Goal: Information Seeking & Learning: Learn about a topic

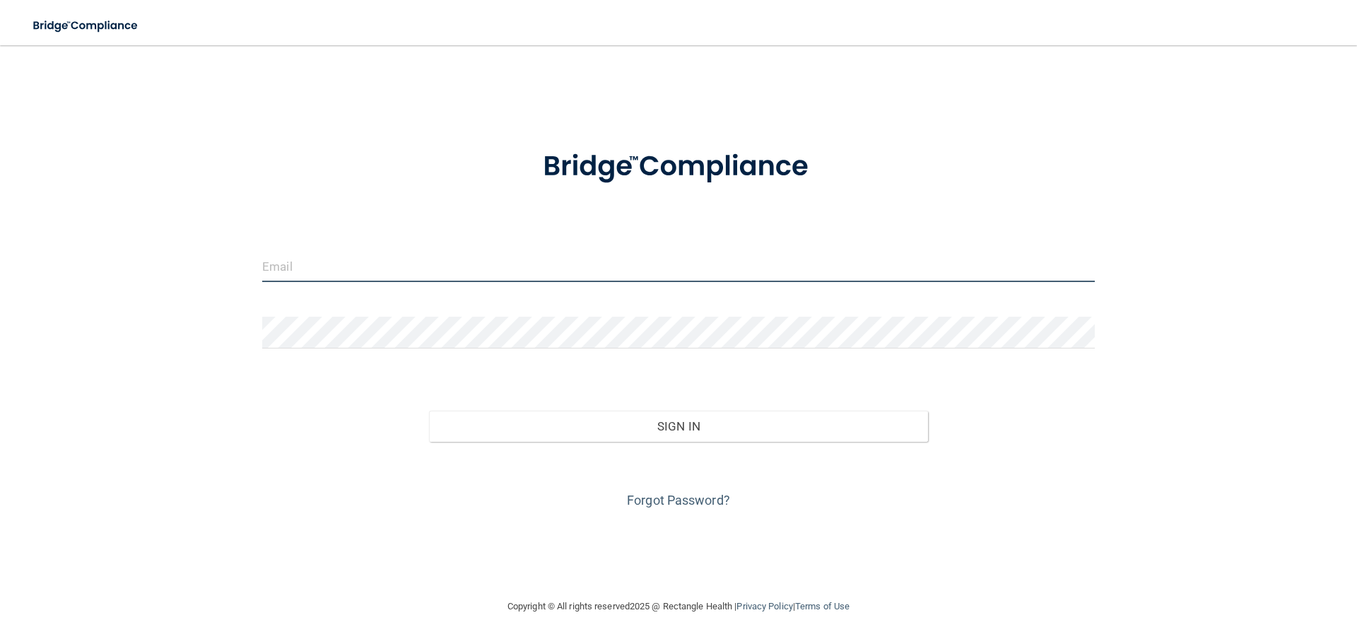
click at [322, 267] on input "email" at bounding box center [678, 266] width 833 height 32
type input "[EMAIL_ADDRESS][DOMAIN_NAME]"
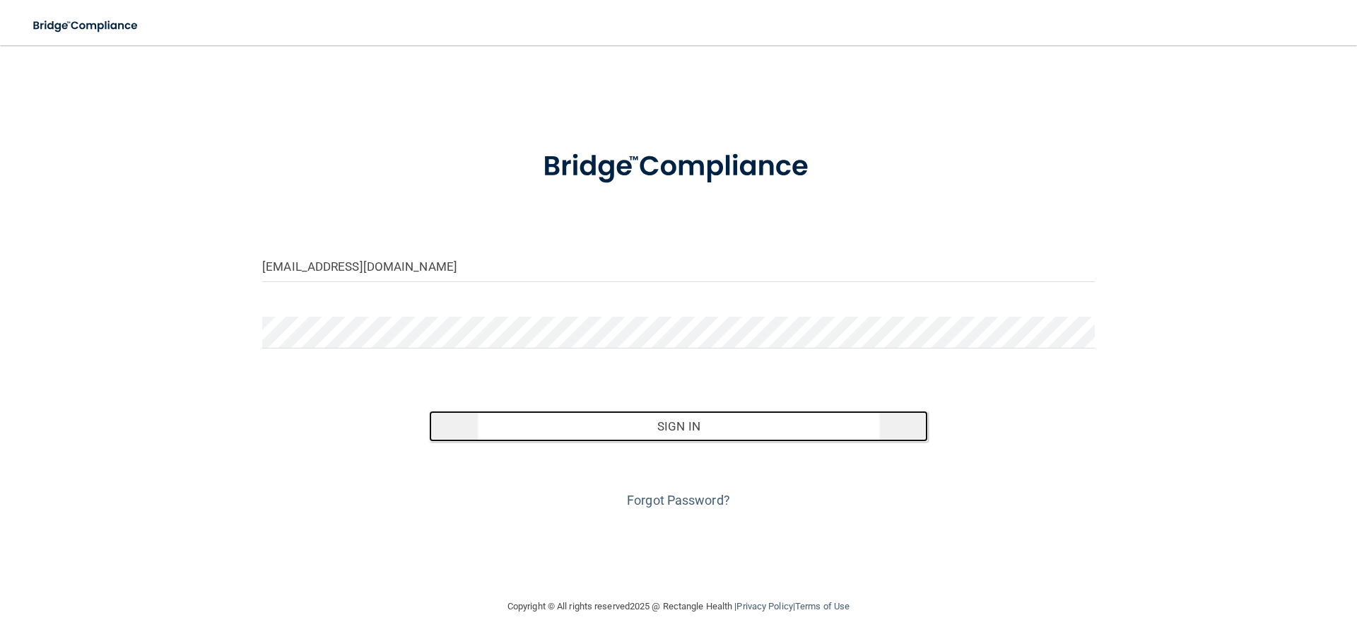
click at [675, 426] on button "Sign In" at bounding box center [679, 426] width 500 height 31
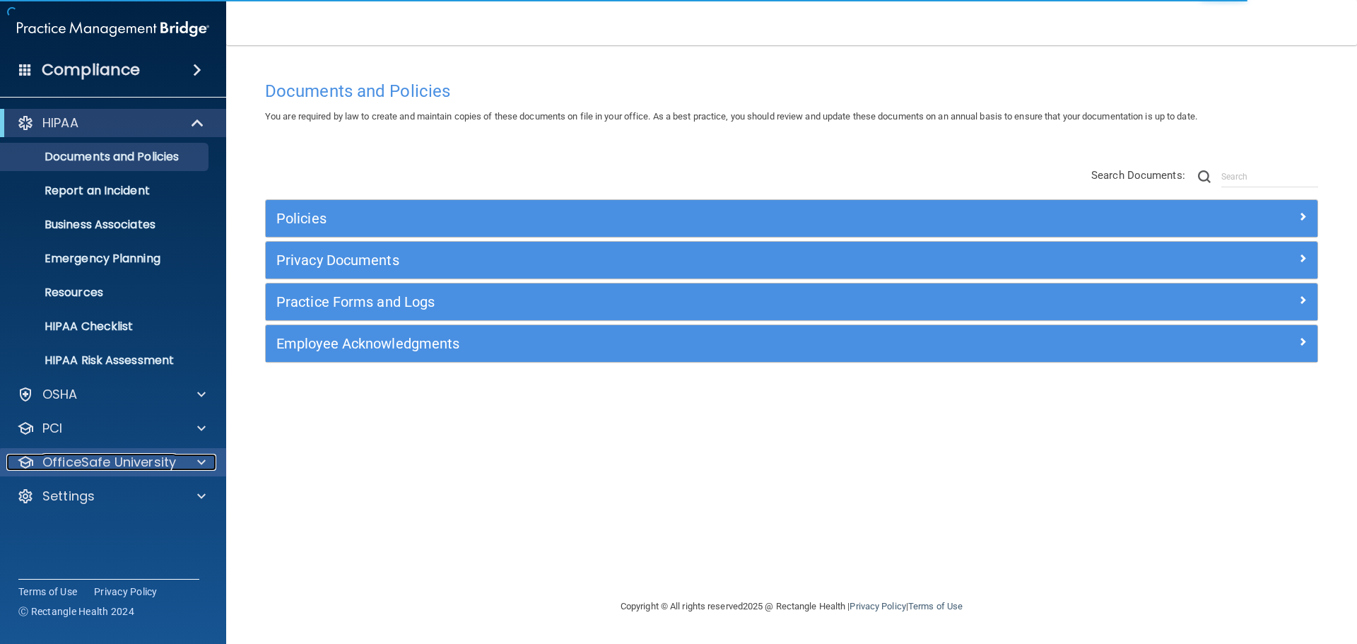
click at [119, 457] on p "OfficeSafe University" at bounding box center [109, 462] width 134 height 17
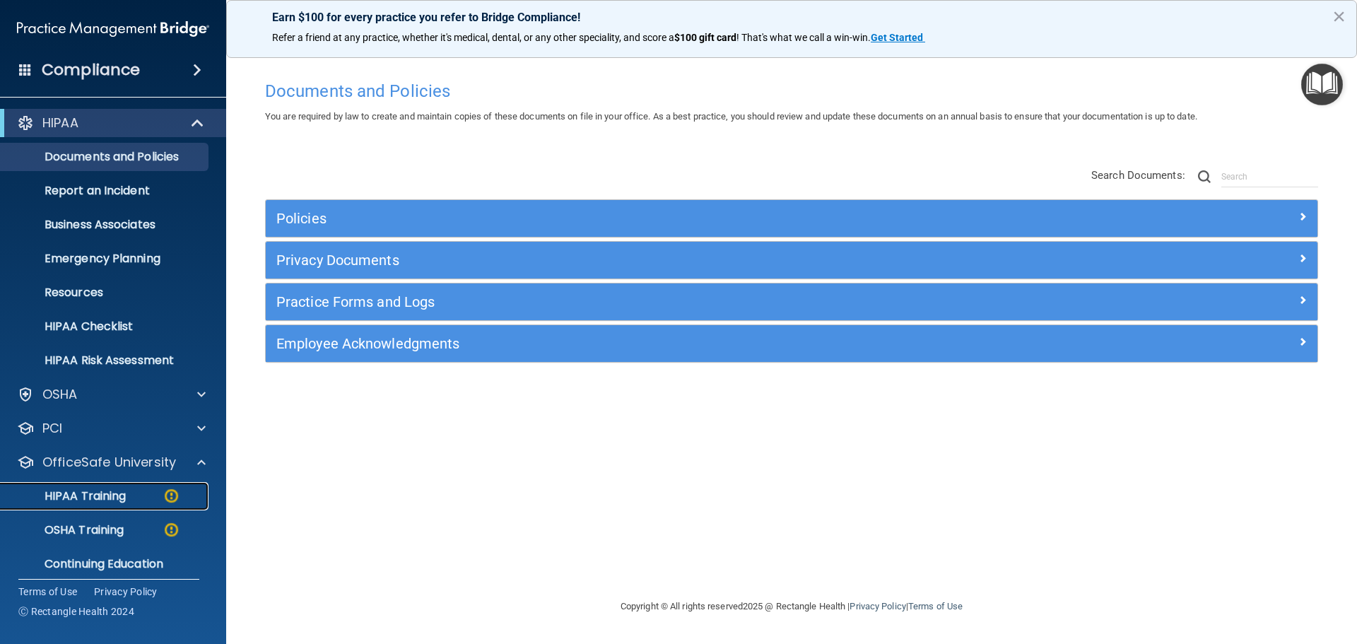
click at [117, 497] on p "HIPAA Training" at bounding box center [67, 496] width 117 height 14
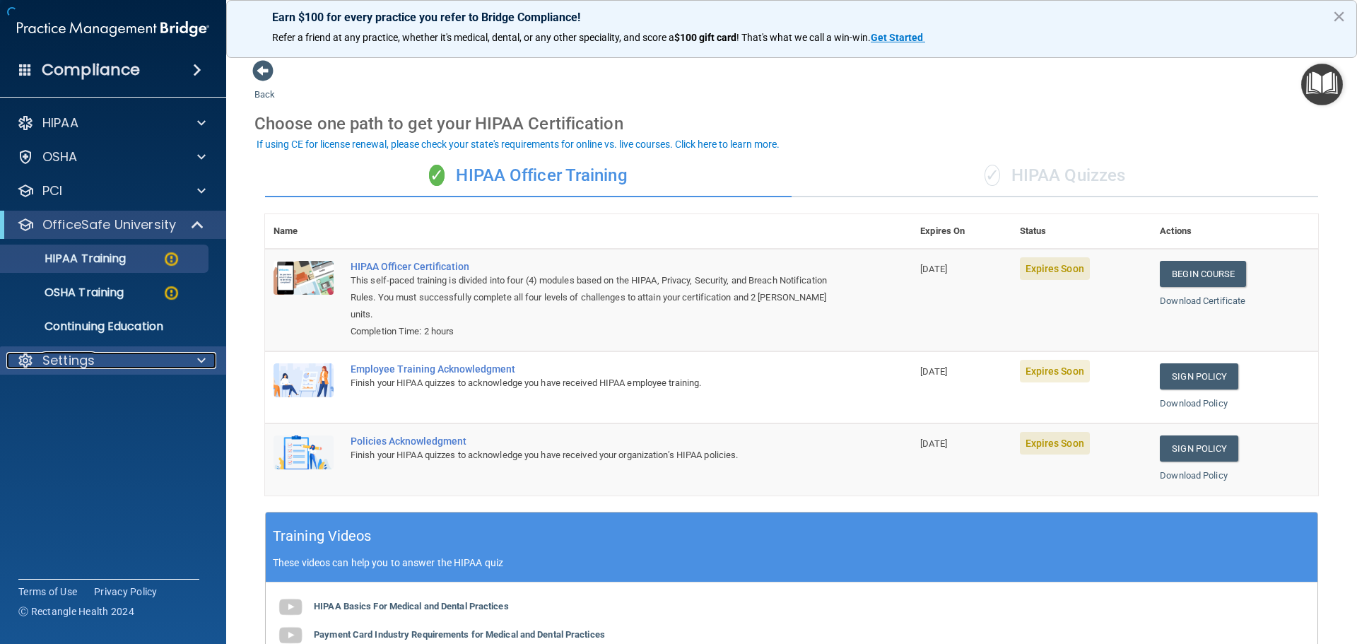
click at [78, 367] on p "Settings" at bounding box center [68, 360] width 52 height 17
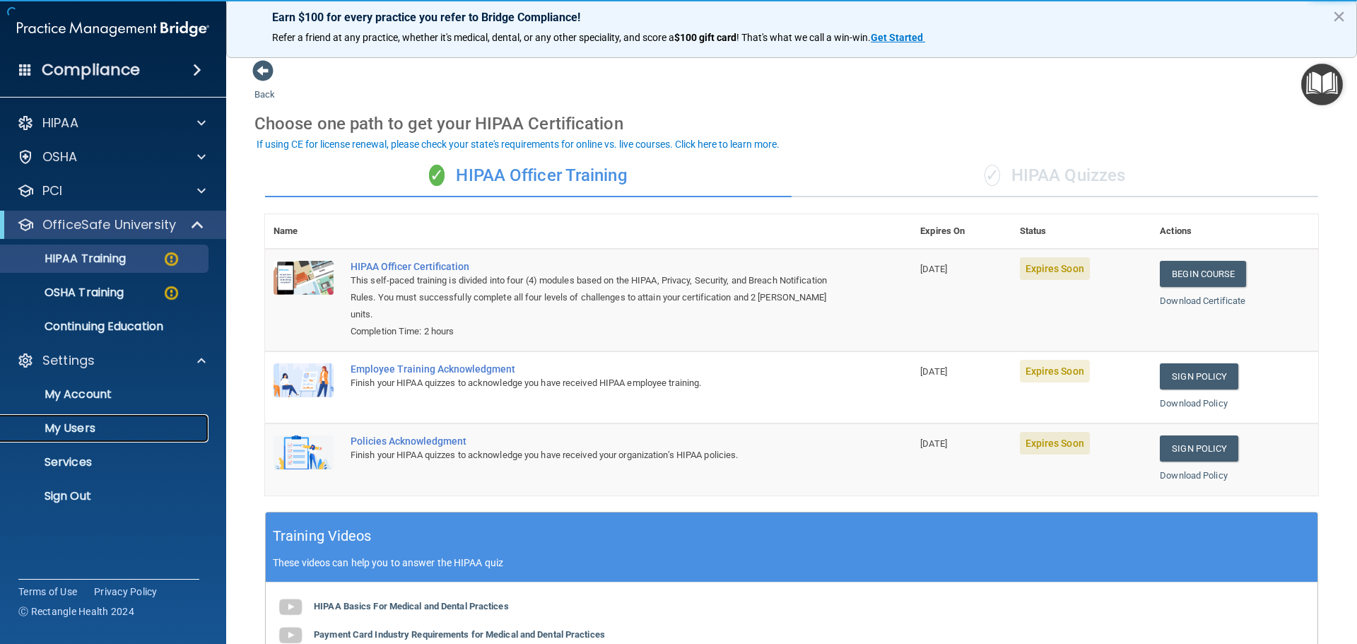
click at [87, 427] on p "My Users" at bounding box center [105, 428] width 193 height 14
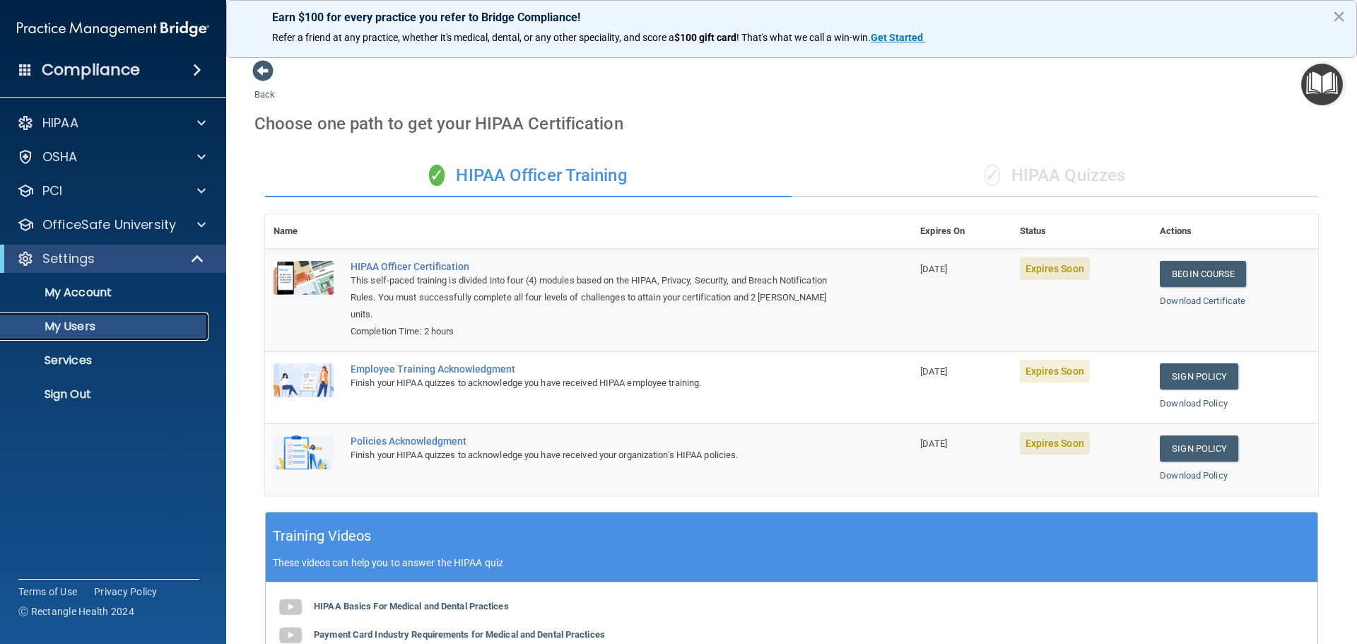
select select "20"
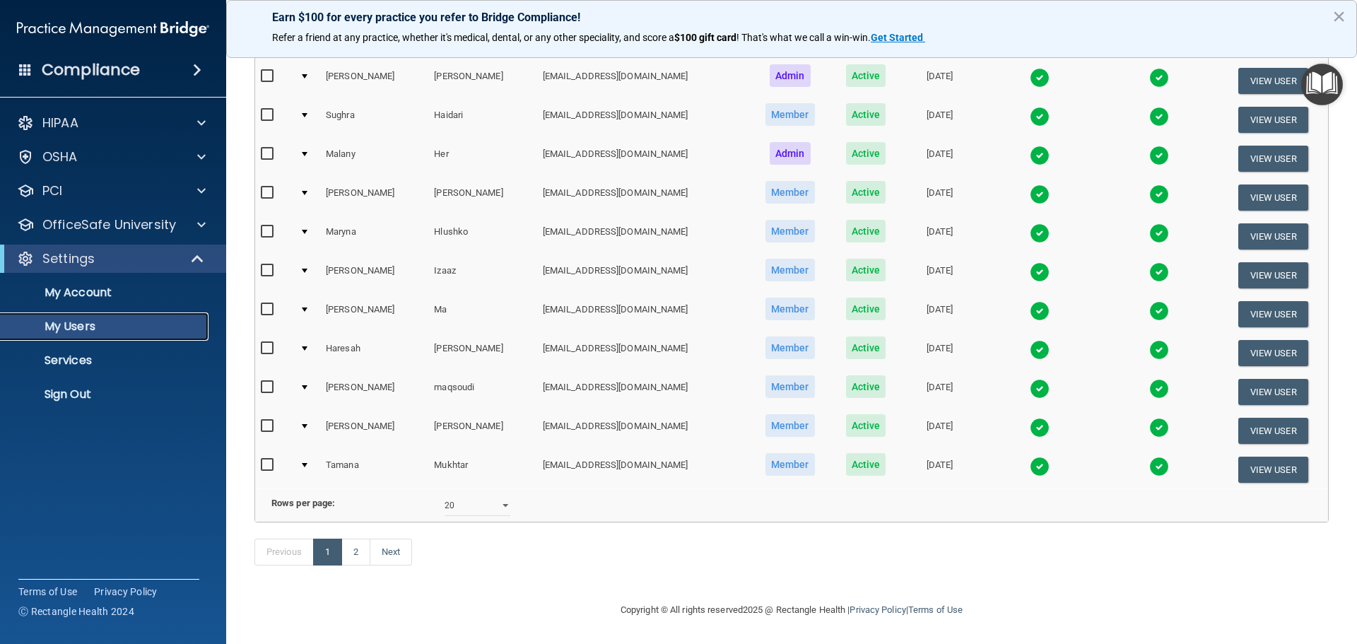
scroll to position [526, 0]
click at [361, 552] on link "2" at bounding box center [355, 552] width 29 height 27
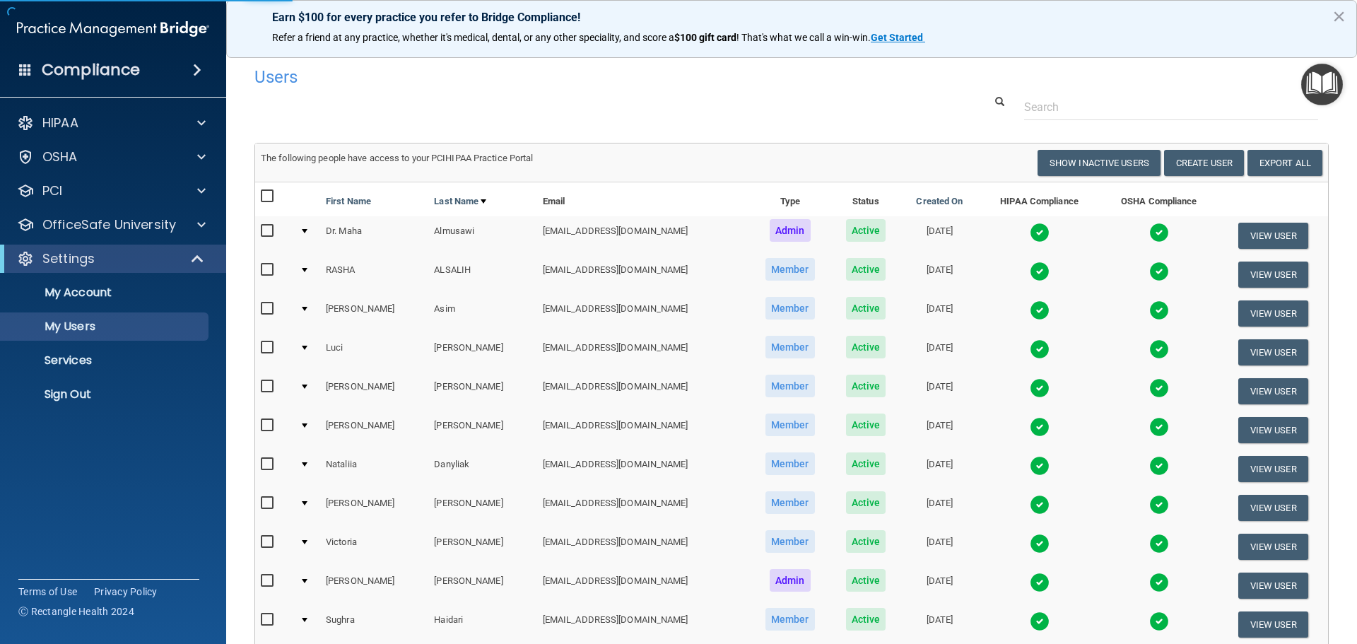
select select "20"
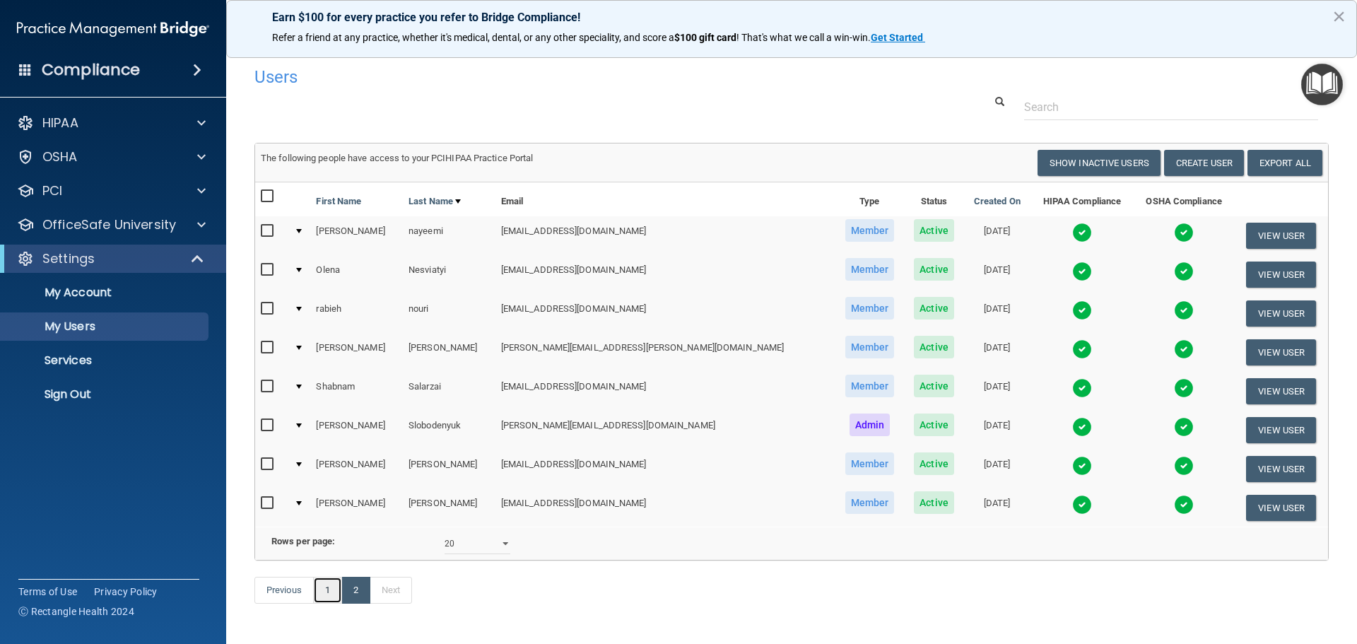
click at [322, 604] on link "1" at bounding box center [327, 590] width 29 height 27
select select "20"
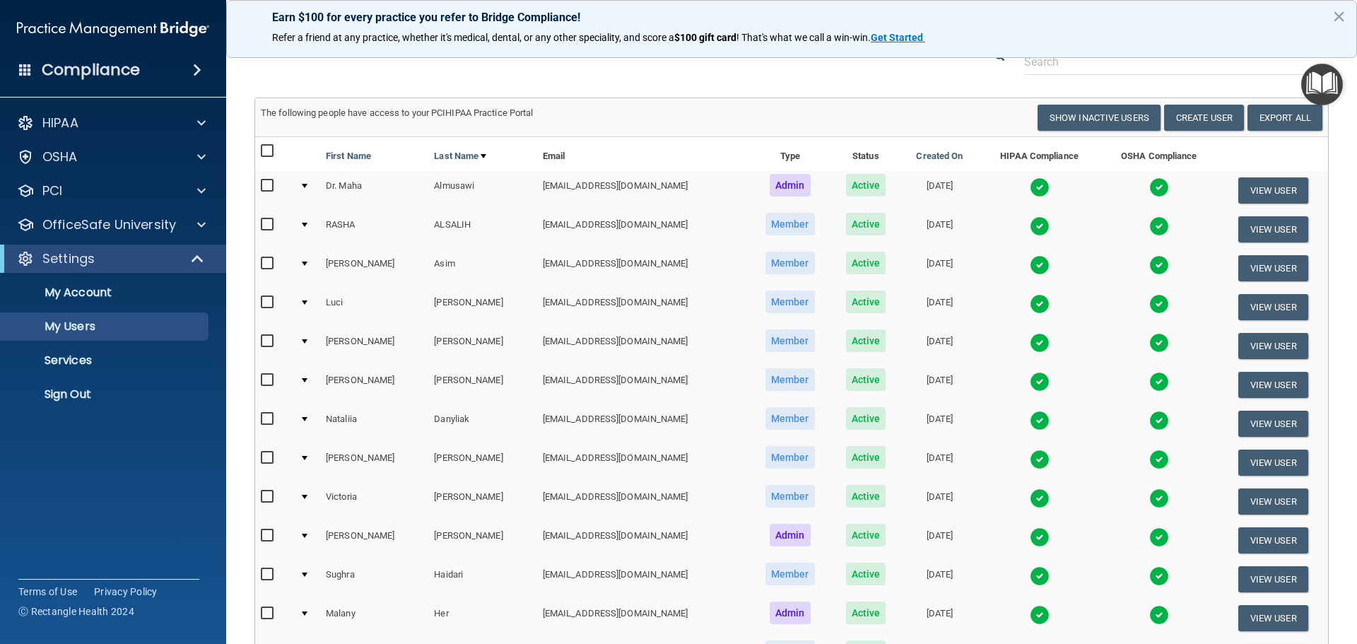
scroll to position [71, 0]
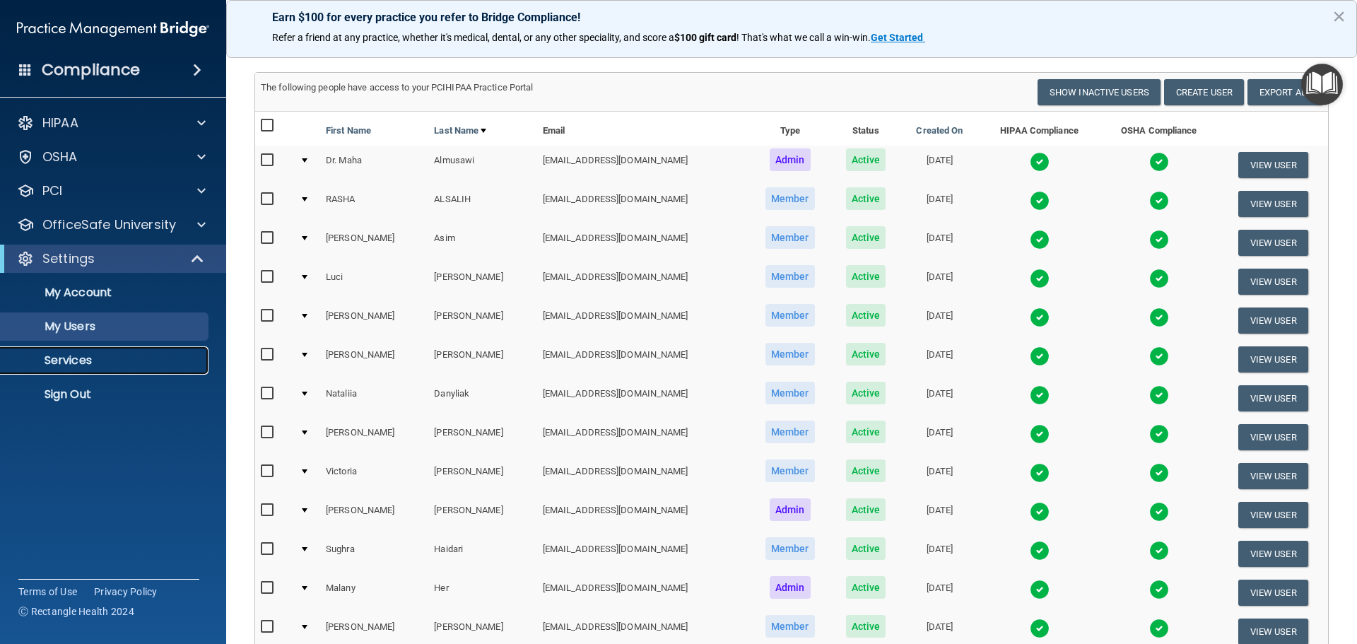
click at [88, 360] on p "Services" at bounding box center [105, 361] width 193 height 14
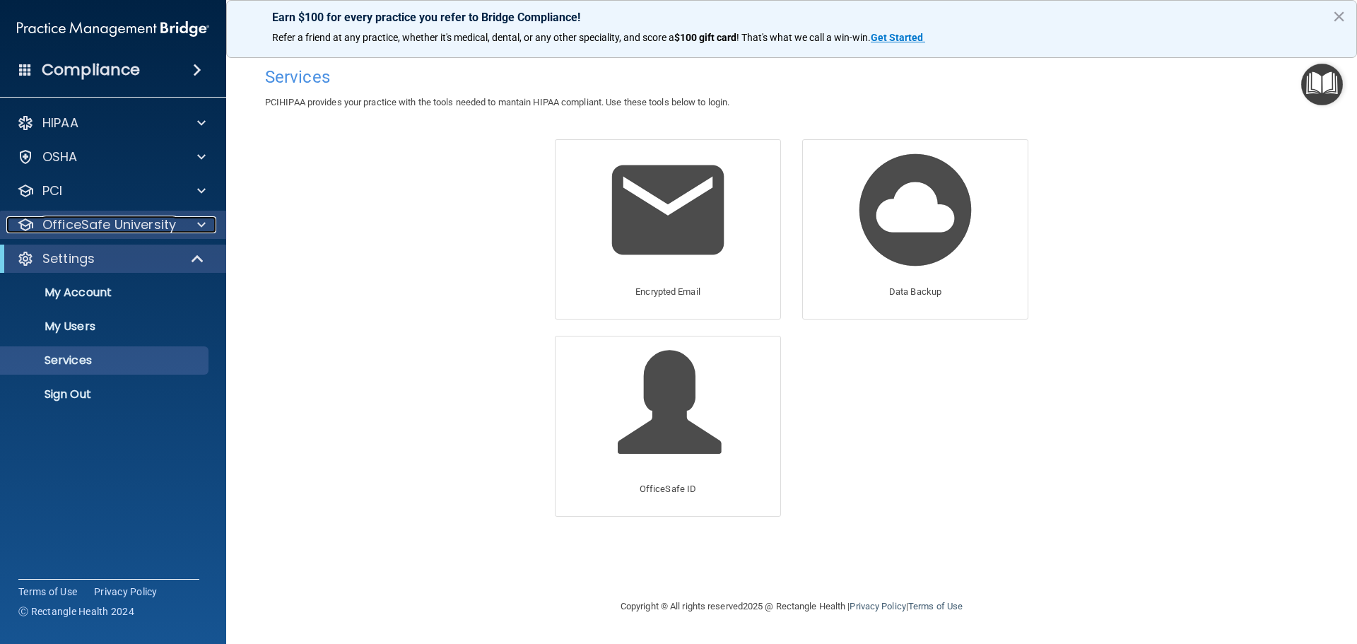
click at [98, 229] on p "OfficeSafe University" at bounding box center [109, 224] width 134 height 17
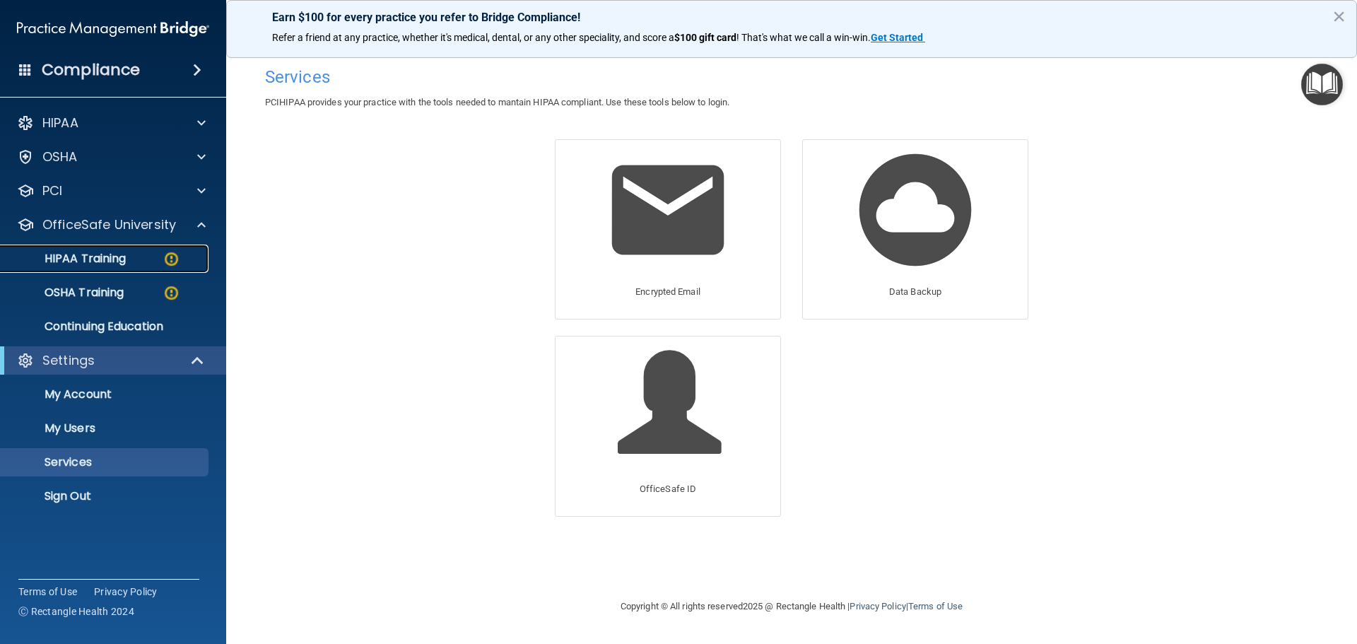
click at [94, 262] on p "HIPAA Training" at bounding box center [67, 259] width 117 height 14
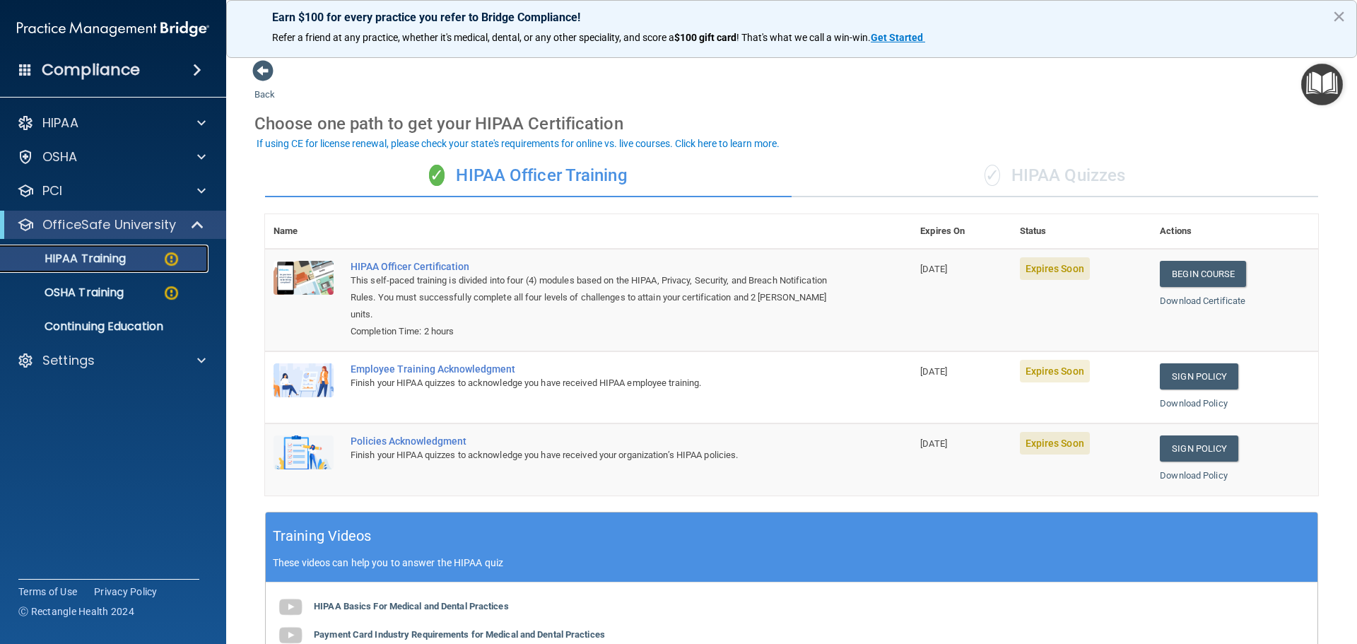
scroll to position [71, 0]
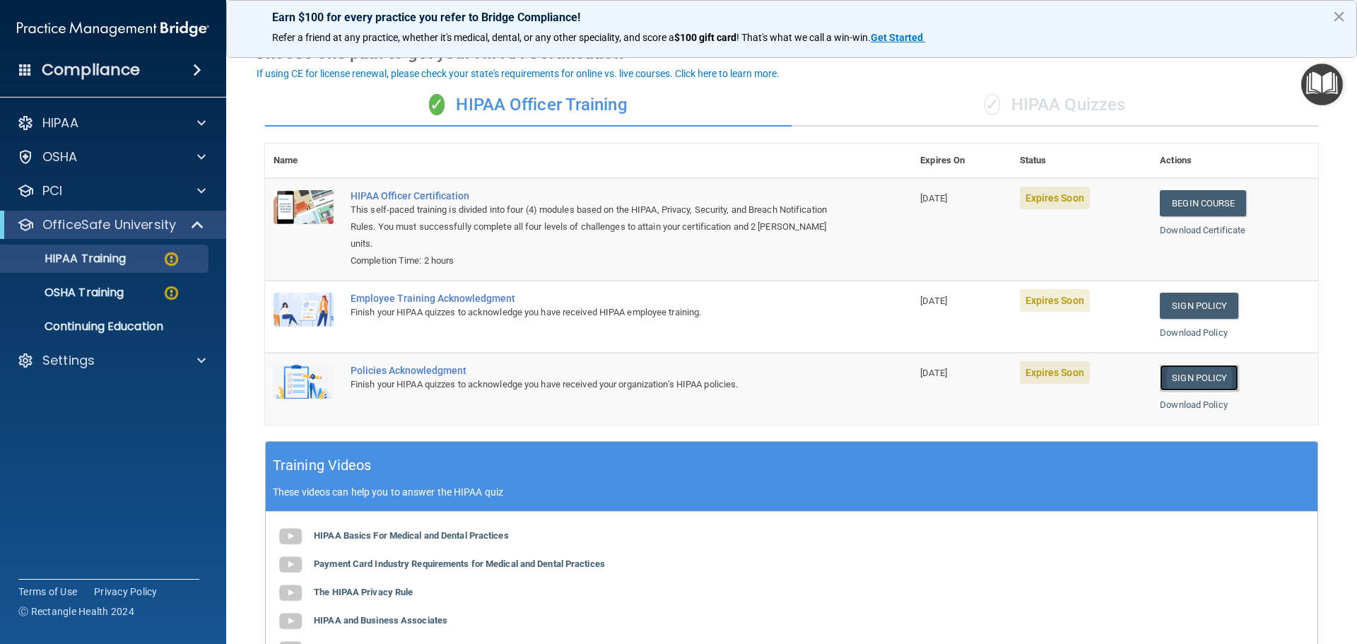
click at [1192, 386] on link "Sign Policy" at bounding box center [1199, 378] width 78 height 26
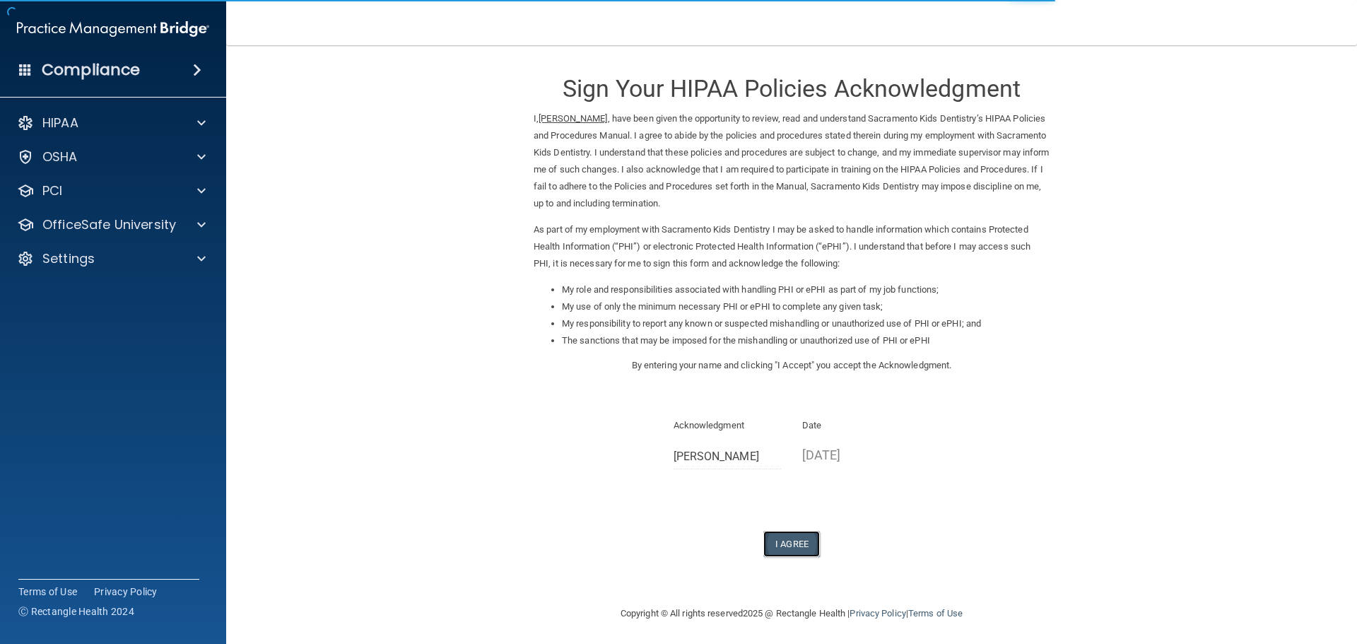
click at [783, 545] on button "I Agree" at bounding box center [792, 544] width 57 height 26
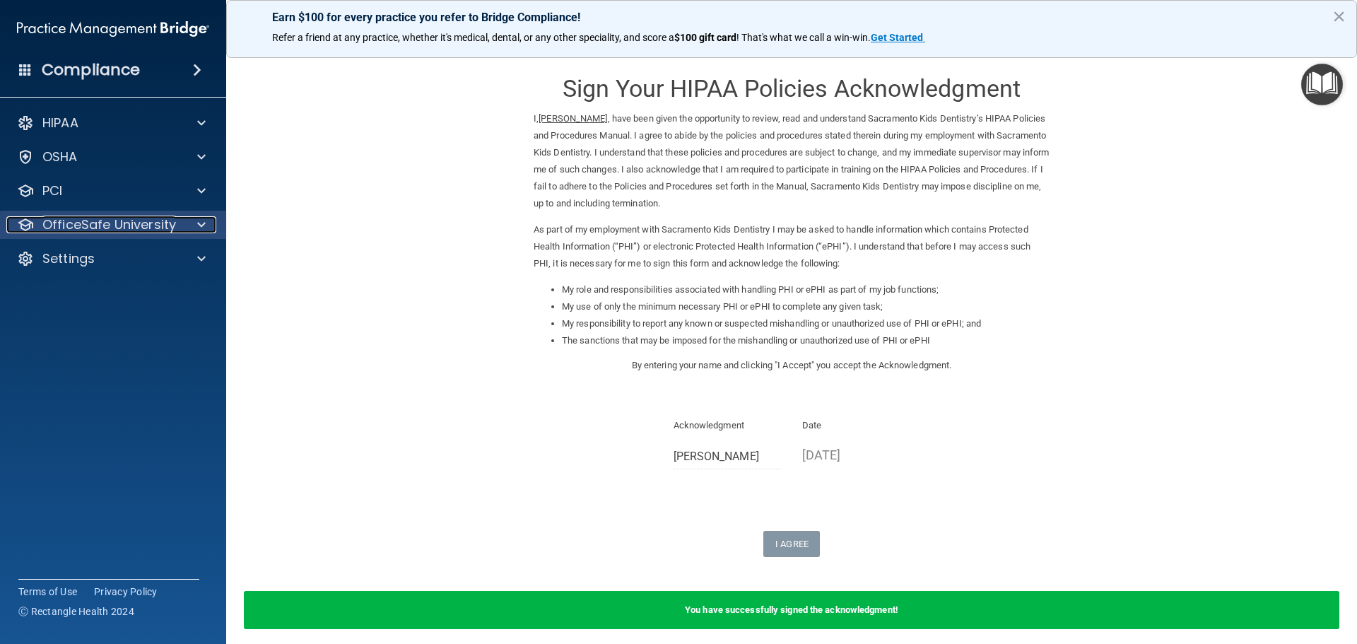
click at [139, 224] on p "OfficeSafe University" at bounding box center [109, 224] width 134 height 17
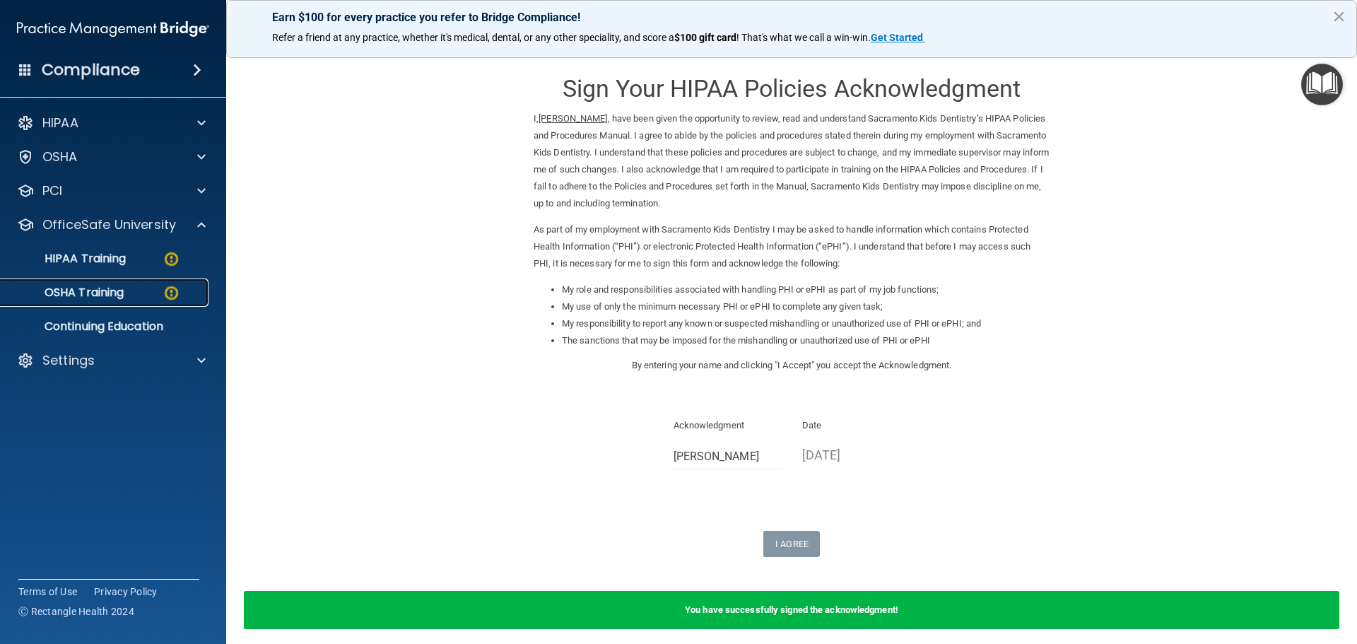
click at [122, 291] on p "OSHA Training" at bounding box center [66, 293] width 115 height 14
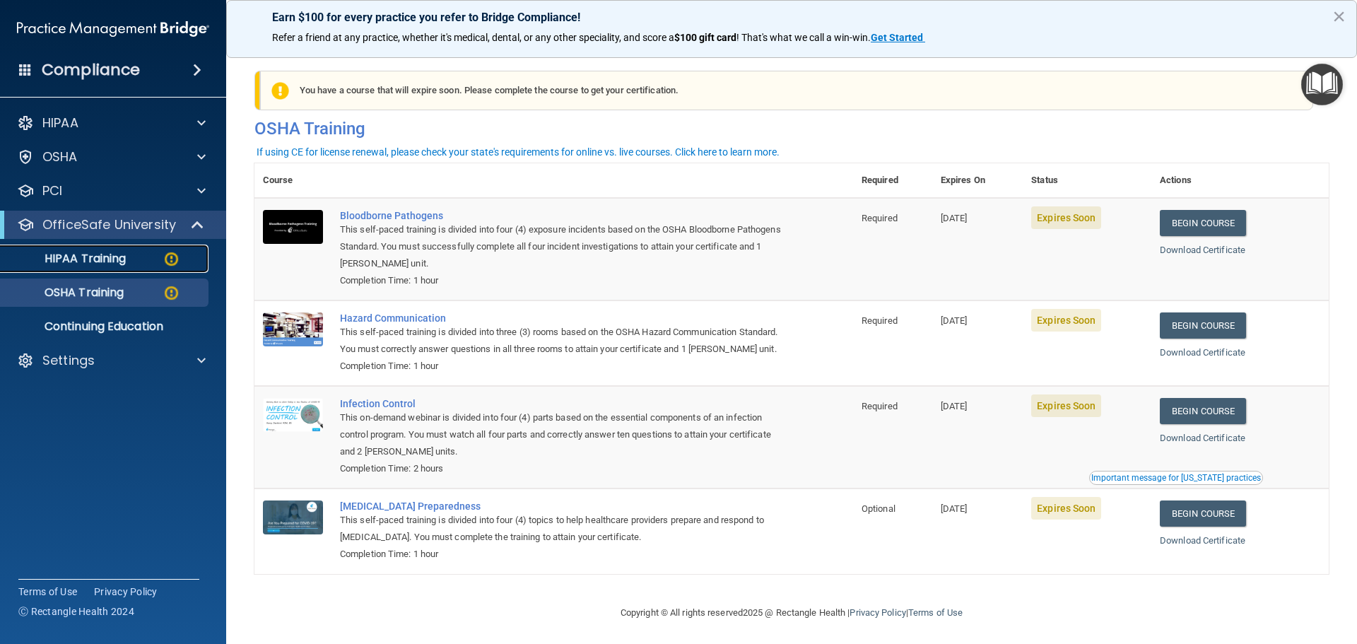
click at [105, 261] on p "HIPAA Training" at bounding box center [67, 259] width 117 height 14
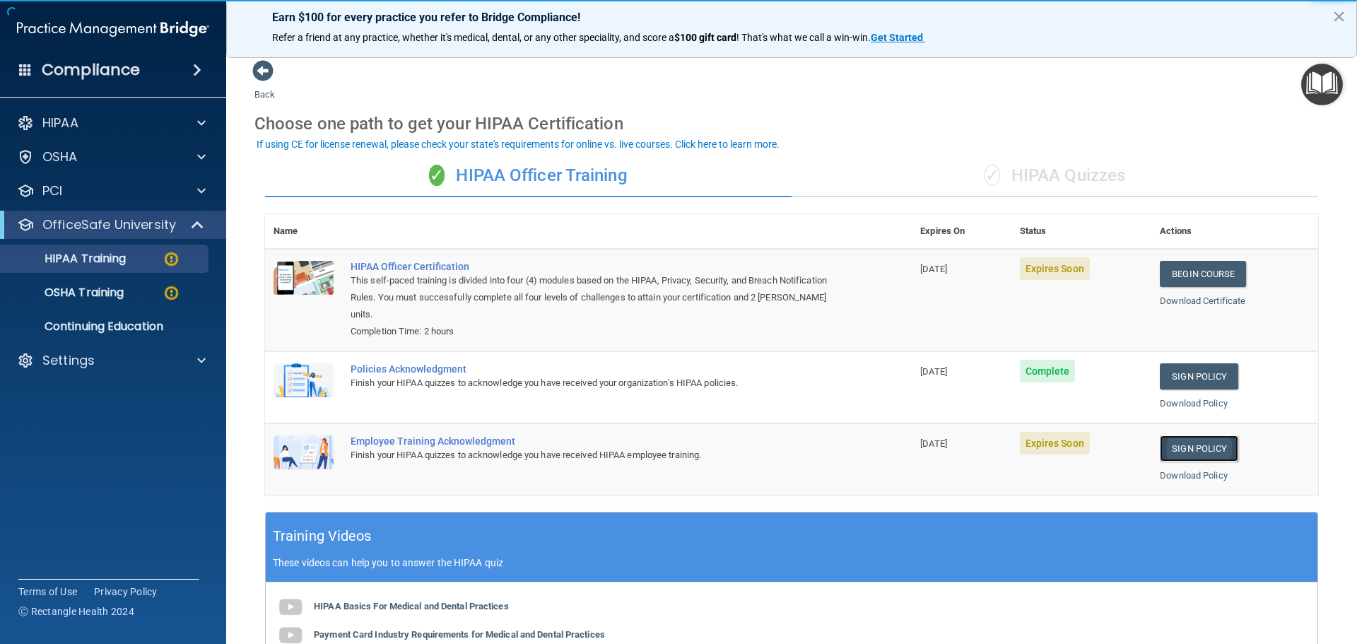
click at [1193, 452] on link "Sign Policy" at bounding box center [1199, 449] width 78 height 26
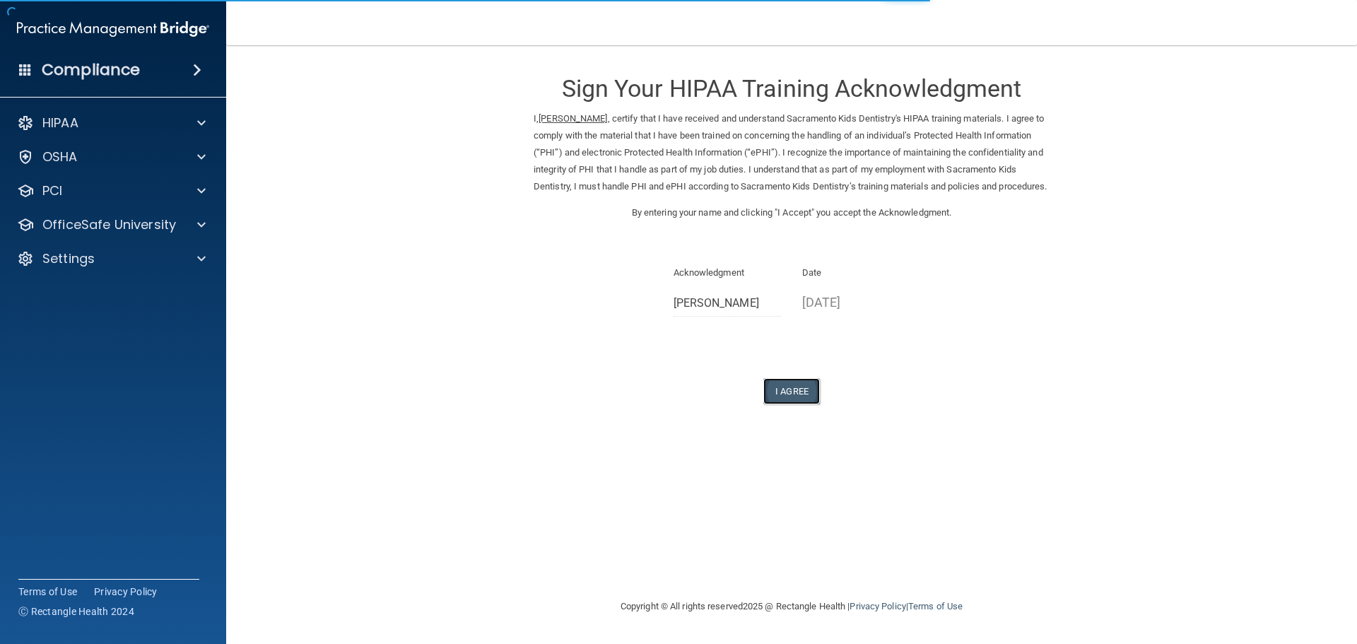
click at [793, 403] on button "I Agree" at bounding box center [792, 391] width 57 height 26
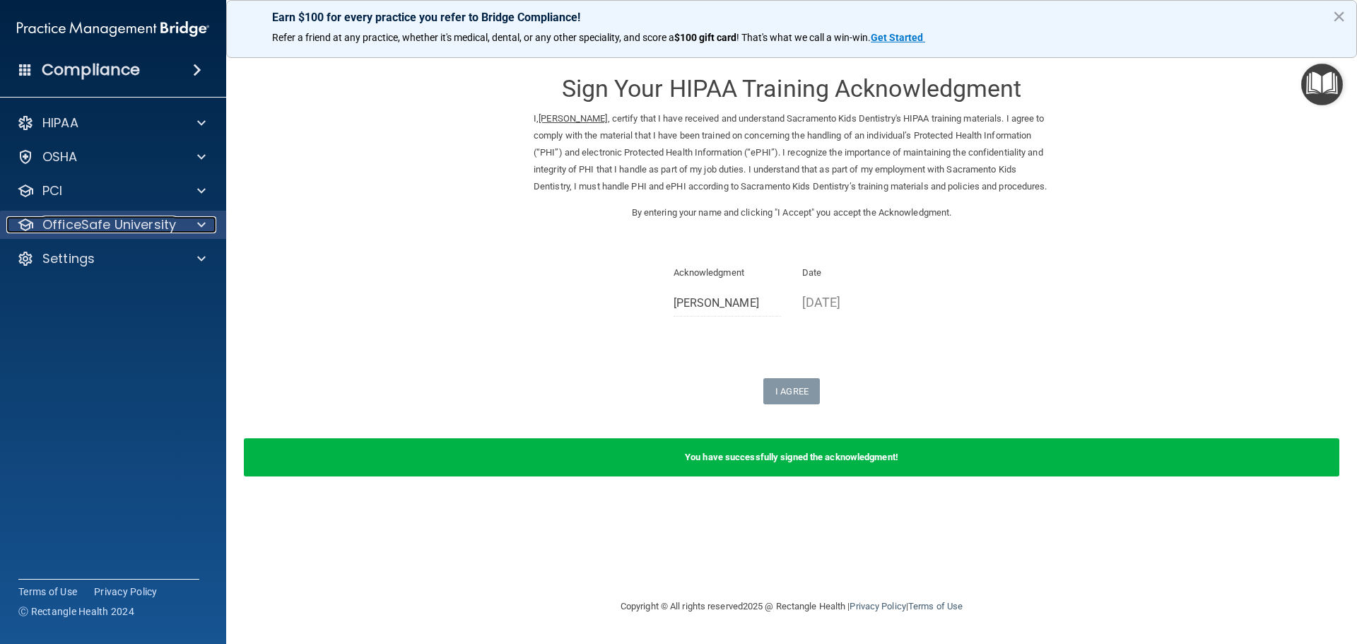
click at [114, 226] on p "OfficeSafe University" at bounding box center [109, 224] width 134 height 17
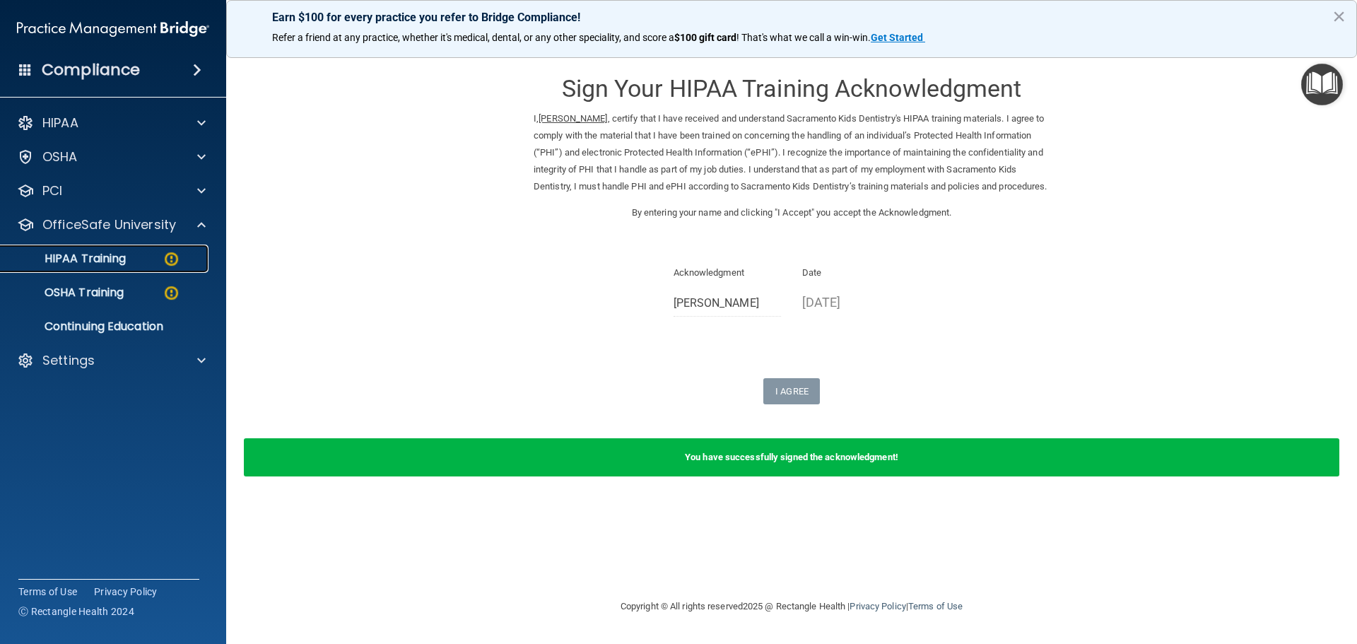
click at [102, 256] on p "HIPAA Training" at bounding box center [67, 259] width 117 height 14
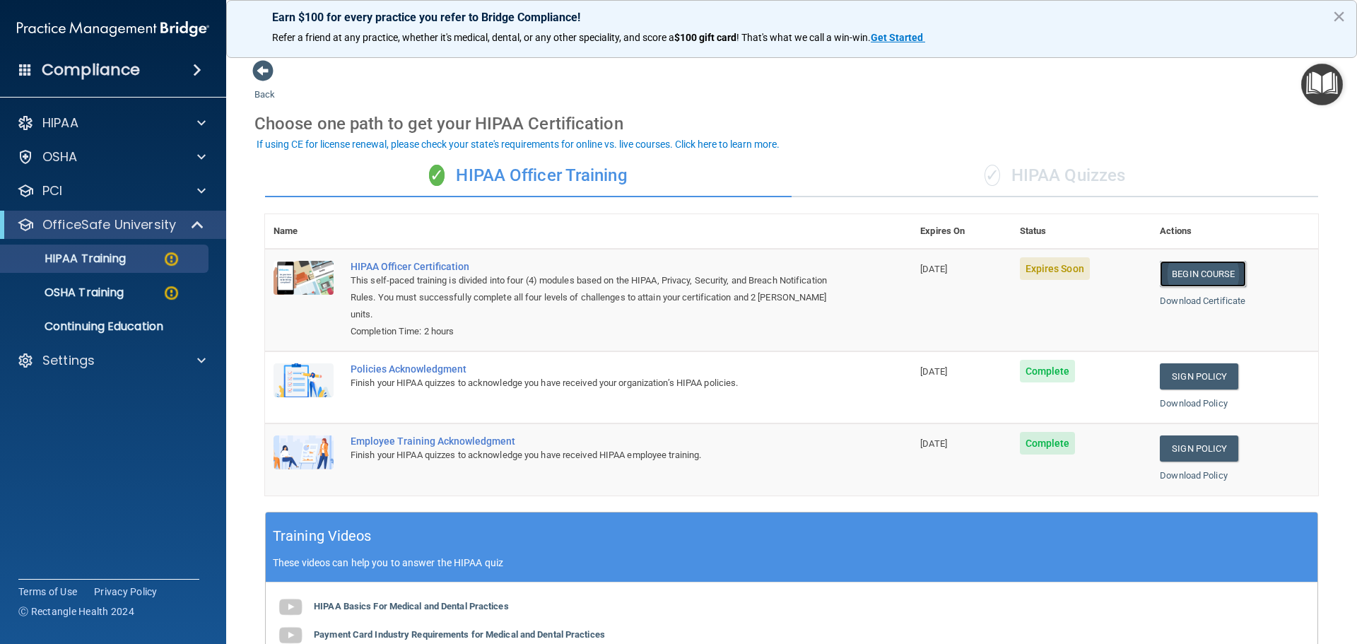
click at [1199, 276] on link "Begin Course" at bounding box center [1203, 274] width 86 height 26
